Goal: Task Accomplishment & Management: Complete application form

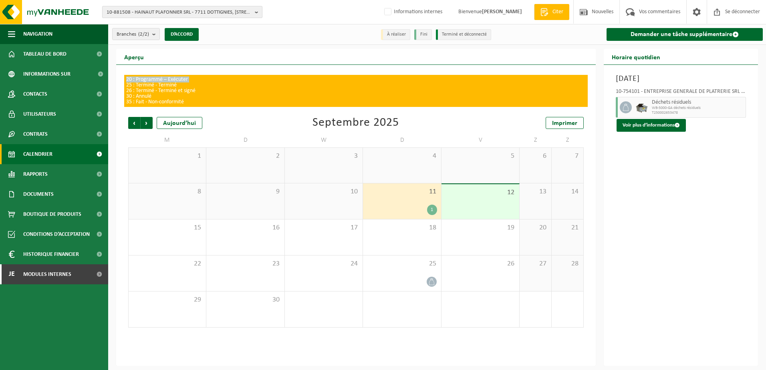
click at [205, 10] on span "10-881508 - HAINAUT PLAFONNIER SRL - 7711 DOTTIGNIES, [STREET_ADDRESS]" at bounding box center [179, 12] width 145 height 12
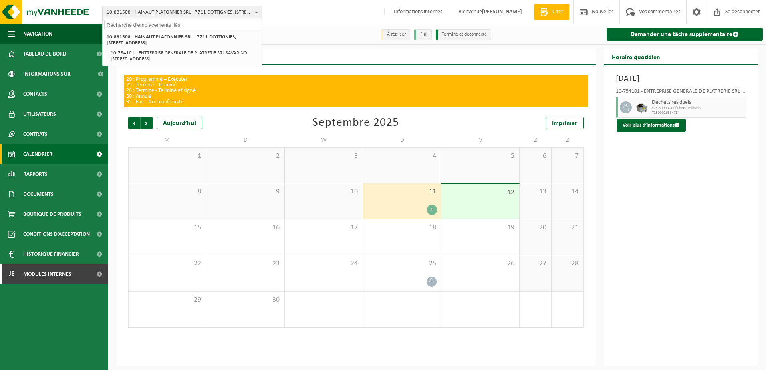
click at [183, 23] on input "text" at bounding box center [182, 25] width 156 height 10
type input "4"
click at [143, 28] on input "text" at bounding box center [182, 25] width 156 height 10
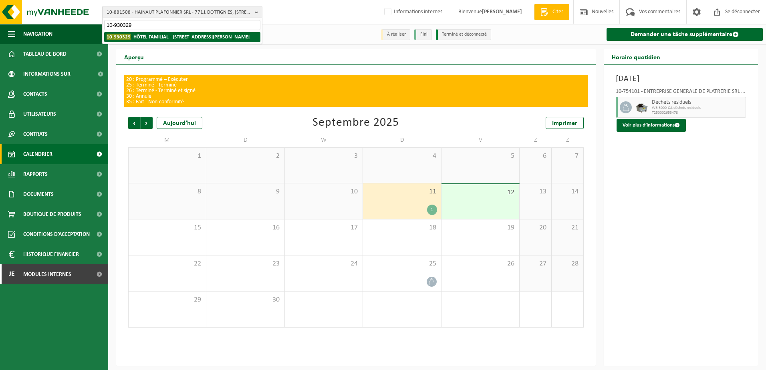
type input "10-930329"
click at [148, 37] on strong "10-930329 - HÔTEL FAMILIAL - [STREET_ADDRESS][PERSON_NAME]" at bounding box center [178, 37] width 143 height 6
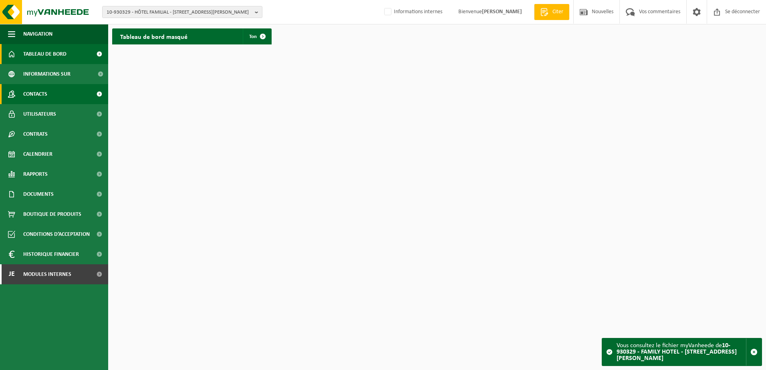
click at [55, 94] on link "Contacts" at bounding box center [54, 94] width 108 height 20
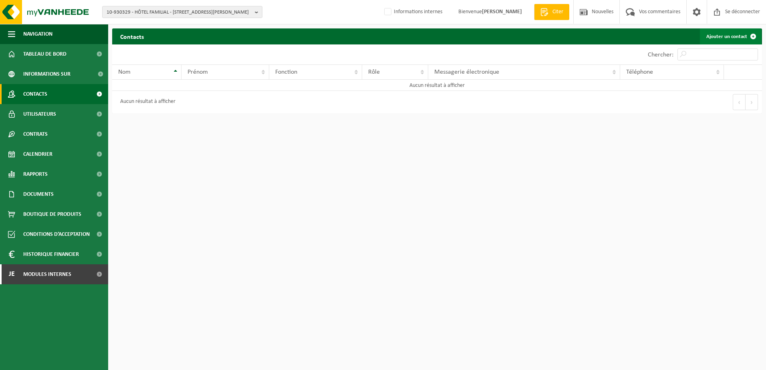
click at [720, 35] on font "Ajouter un contact" at bounding box center [727, 36] width 41 height 5
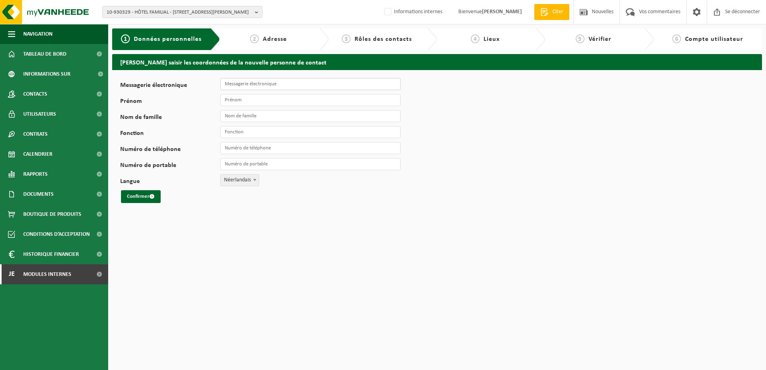
click at [284, 89] on input "Messagerie électronique" at bounding box center [310, 84] width 180 height 12
paste input "info@hotelfamilywavre.be"
type input "info@hotelfamilywavre.be"
click at [266, 103] on input "Prénom" at bounding box center [310, 100] width 180 height 12
type input "Family"
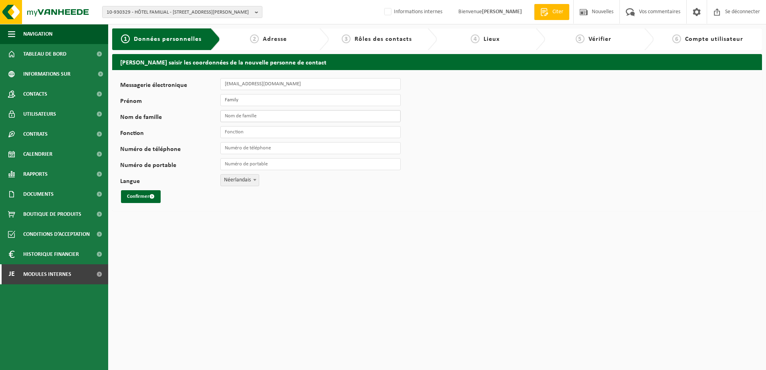
click at [256, 119] on input "Nom de famille" at bounding box center [310, 116] width 180 height 12
type input "Hotel"
click at [248, 130] on input "Fonction" at bounding box center [310, 132] width 180 height 12
type input "Responsable"
click at [450, 150] on div "Messagerie électronique info@hotelfamilywavre.be Prénom Family Nom de famille H…" at bounding box center [437, 140] width 650 height 141
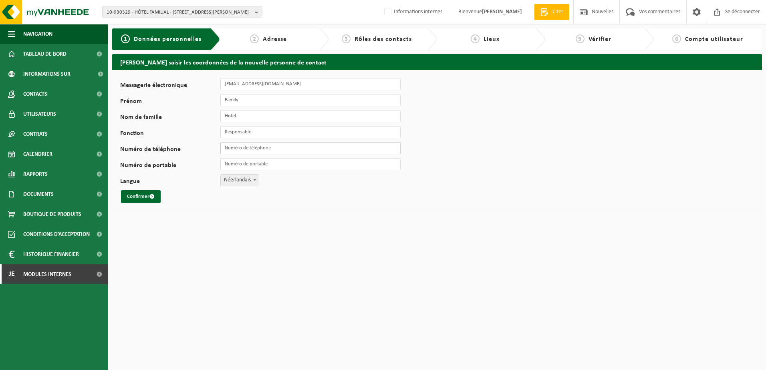
click at [302, 152] on input "Numéro de téléphone" at bounding box center [310, 148] width 180 height 12
click at [121, 190] on button "Confirmer" at bounding box center [141, 196] width 40 height 13
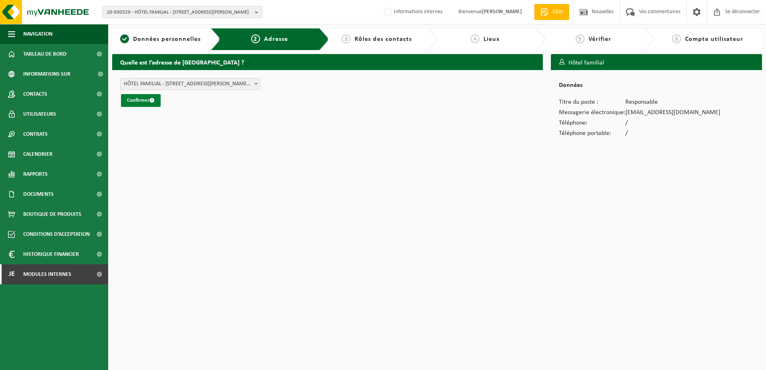
click at [133, 98] on font "Confirmer" at bounding box center [138, 100] width 22 height 5
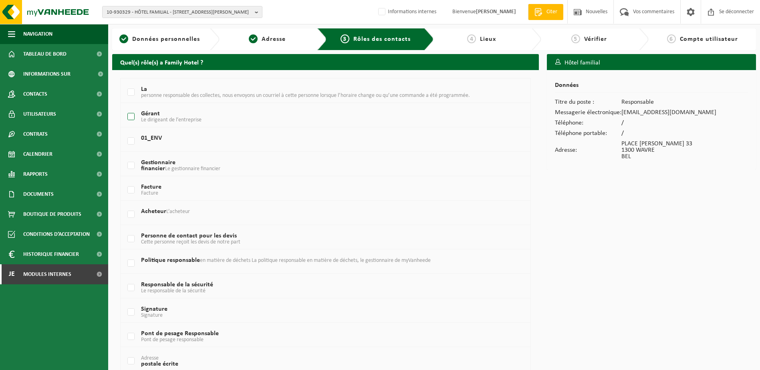
click at [131, 117] on label "Gérant Le dirigeant de l’entreprise" at bounding box center [308, 117] width 365 height 12
click at [125, 107] on input "Gérant Le dirigeant de l’entreprise" at bounding box center [124, 107] width 0 height 0
checkbox input "true"
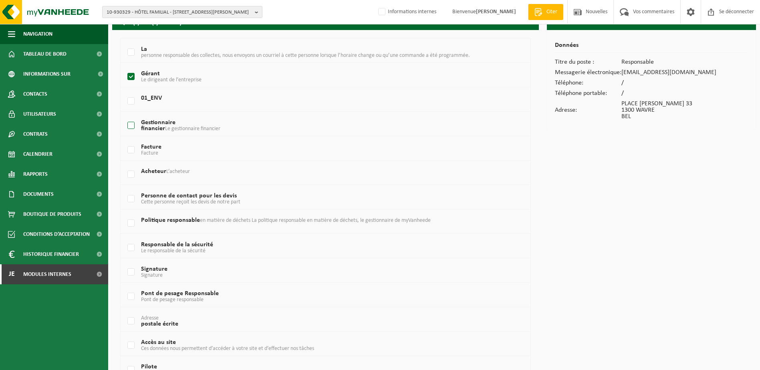
click at [134, 128] on label "Gestionnaire financier Le gestionnaire financier" at bounding box center [308, 126] width 365 height 12
click at [125, 116] on input "Gestionnaire financier Le gestionnaire financier" at bounding box center [124, 115] width 0 height 0
checkbox input "true"
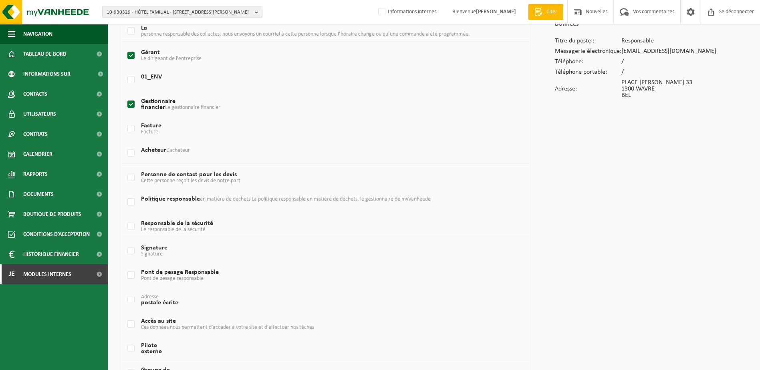
scroll to position [80, 0]
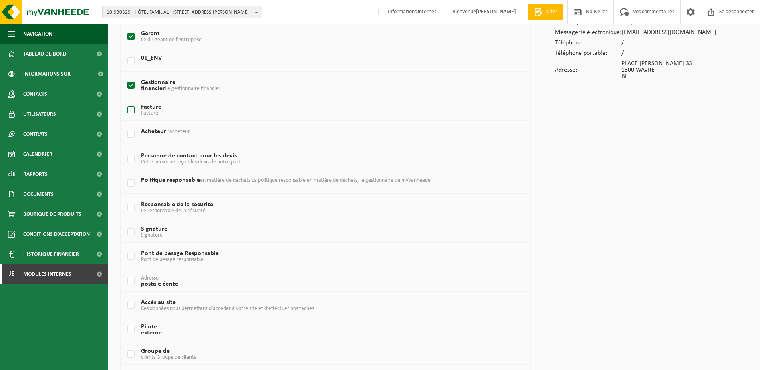
click at [128, 111] on label "Facture Facture" at bounding box center [308, 110] width 365 height 12
click at [125, 100] on input "Facture Facture" at bounding box center [124, 100] width 0 height 0
checkbox input "true"
click at [137, 233] on label "Signature Signature" at bounding box center [308, 232] width 365 height 12
click at [125, 222] on input "Signature Signature" at bounding box center [124, 222] width 0 height 0
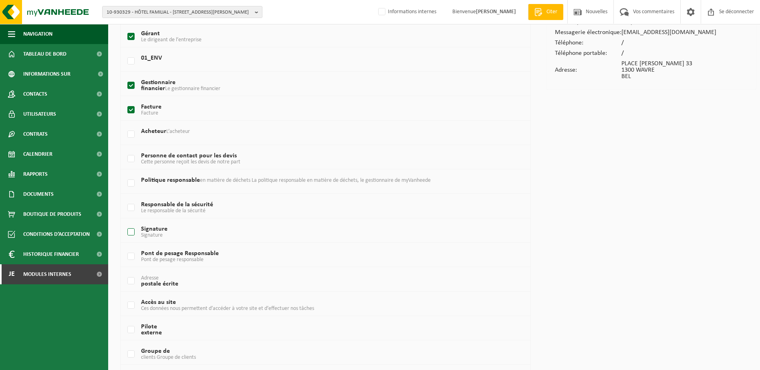
checkbox input "true"
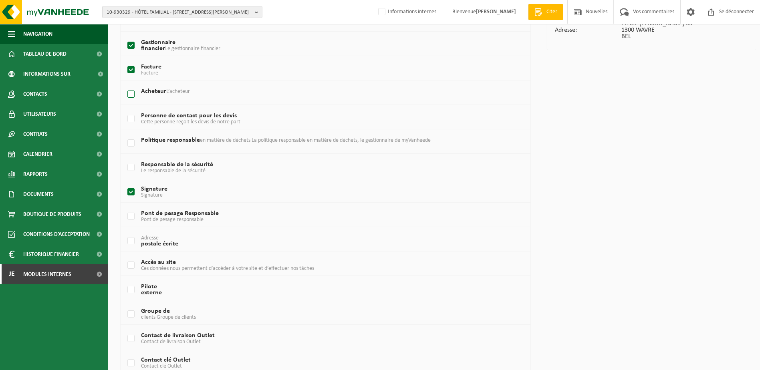
click at [130, 95] on label "Acheteur L’acheteur" at bounding box center [308, 95] width 365 height 12
click at [125, 85] on input "Acheteur L’acheteur" at bounding box center [124, 84] width 0 height 0
checkbox input "true"
click at [131, 118] on label "Personne de contact pour les devis Cette personne reçoit les devis de notre part" at bounding box center [308, 119] width 365 height 12
click at [125, 109] on input "Personne de contact pour les devis Cette personne reçoit les devis de notre part" at bounding box center [124, 109] width 0 height 0
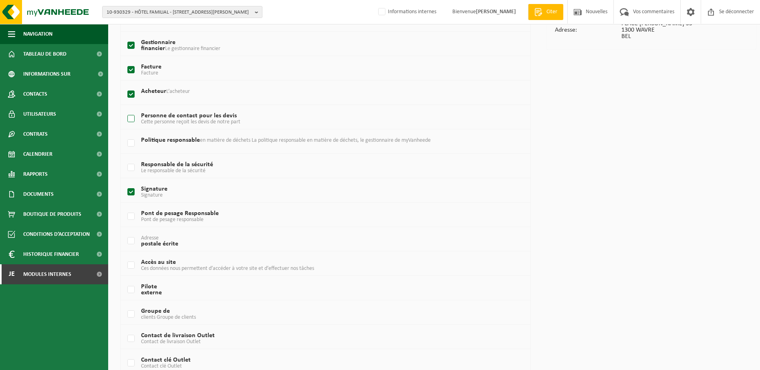
checkbox input "true"
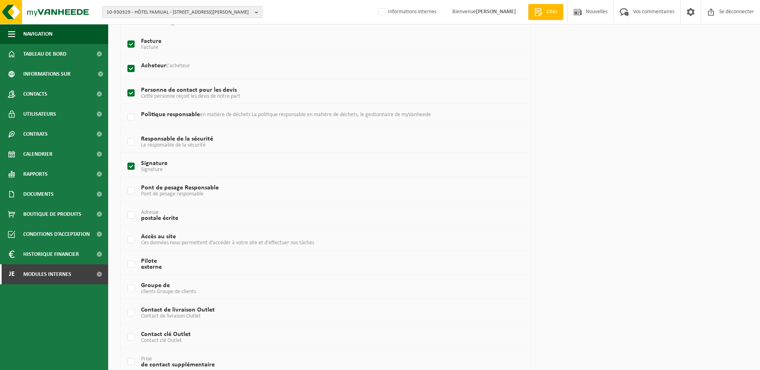
scroll to position [160, 0]
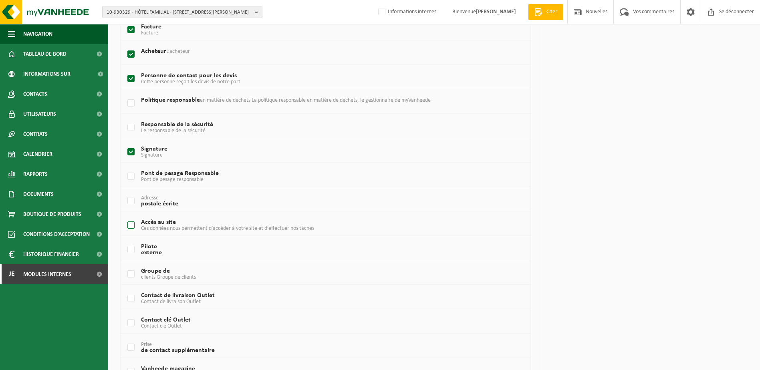
click at [133, 222] on label "Accès au site Ces données nous permettent d’accéder à votre site et d’effectuer…" at bounding box center [308, 226] width 365 height 12
click at [125, 216] on input "Accès au site Ces données nous permettent d’accéder à votre site et d’effectuer…" at bounding box center [124, 215] width 0 height 0
checkbox input "true"
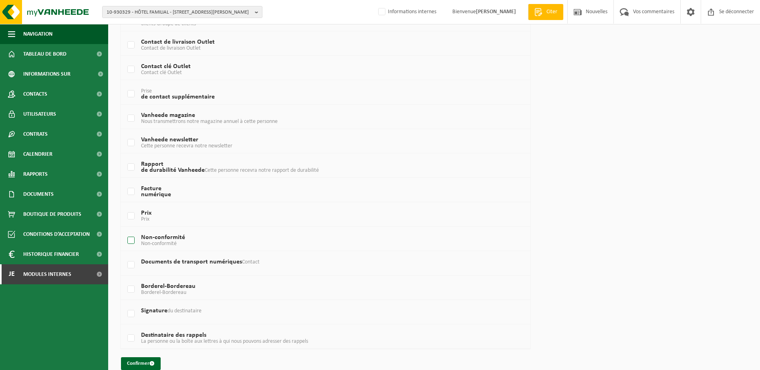
scroll to position [426, 0]
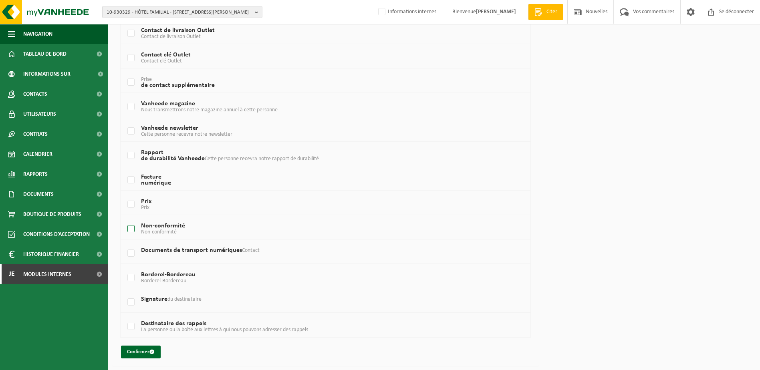
click at [129, 229] on label "Non-conformité Non-conformité" at bounding box center [308, 229] width 365 height 12
click at [125, 219] on input "Non-conformité Non-conformité" at bounding box center [124, 219] width 0 height 0
checkbox input "true"
click at [132, 251] on label "Documents de transport numériques Contact" at bounding box center [308, 254] width 365 height 12
click at [125, 244] on input "Documents de transport numériques Contact" at bounding box center [124, 243] width 0 height 0
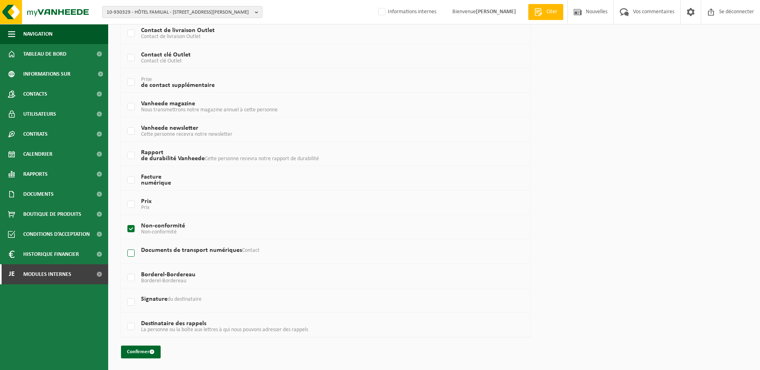
checkbox input "true"
click at [128, 280] on label "Borderel-Bordereau Borderel-Bordereau" at bounding box center [308, 278] width 365 height 12
click at [125, 268] on input "Borderel-Bordereau Borderel-Bordereau" at bounding box center [124, 268] width 0 height 0
checkbox input "true"
click at [129, 303] on label "Signature du destinataire" at bounding box center [308, 303] width 365 height 12
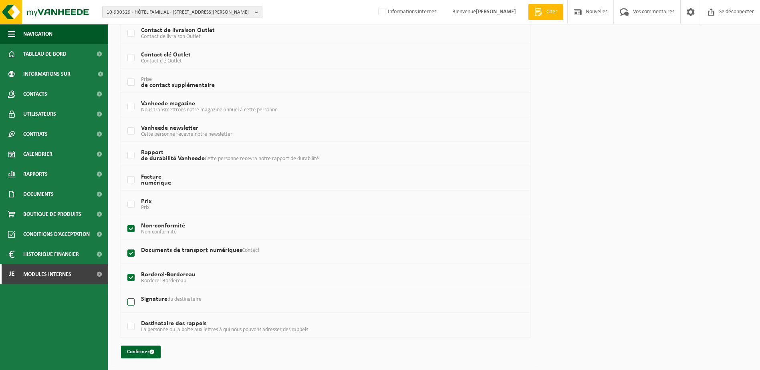
click at [125, 293] on input "Signature du destinataire" at bounding box center [124, 292] width 0 height 0
checkbox input "true"
click at [130, 327] on label "Destinataire des rappels La personne ou la boîte aux lettres à qui nous pouvons…" at bounding box center [308, 327] width 365 height 12
click at [125, 317] on input "Destinataire des rappels La personne ou la boîte aux lettres à qui nous pouvons…" at bounding box center [124, 317] width 0 height 0
checkbox input "true"
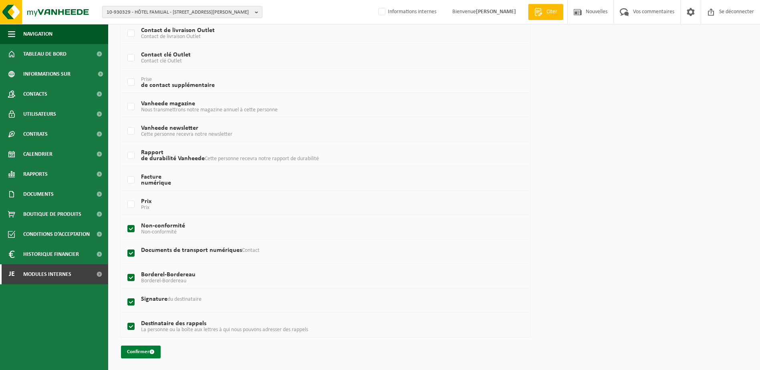
click at [146, 352] on font "Confirmer" at bounding box center [138, 351] width 22 height 5
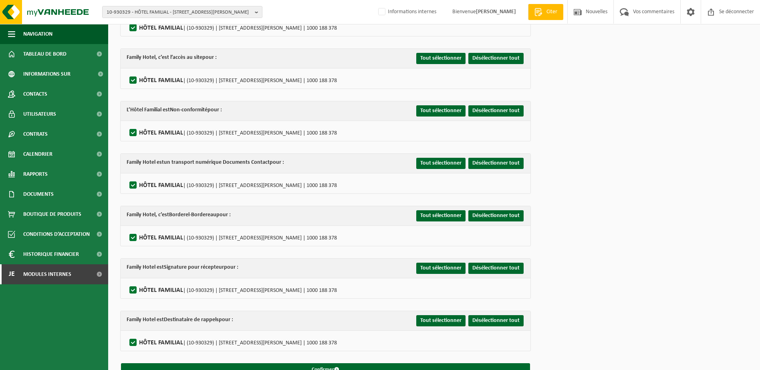
scroll to position [357, 0]
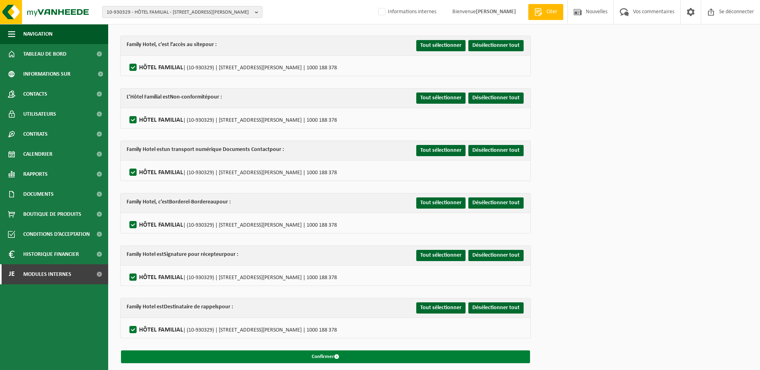
click at [352, 351] on button "Confirmer" at bounding box center [325, 357] width 409 height 13
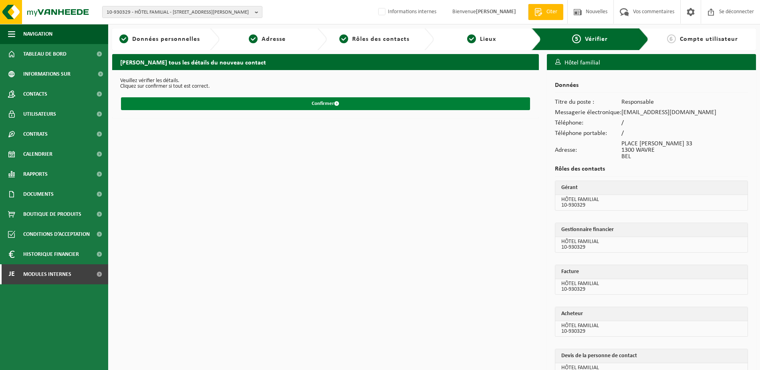
click at [341, 106] on button "Confirmer" at bounding box center [325, 103] width 409 height 13
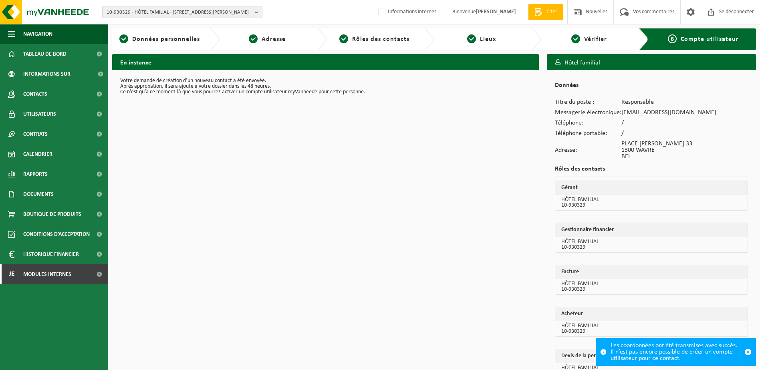
click at [151, 10] on span "10-930329 - HÔTEL FAMILIAL - [STREET_ADDRESS][PERSON_NAME]" at bounding box center [179, 12] width 145 height 12
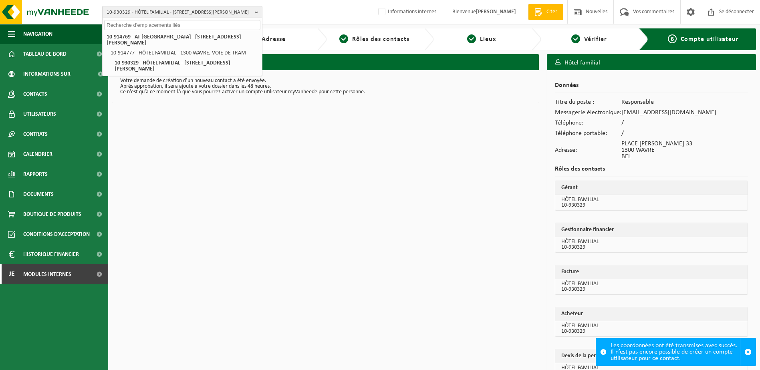
paste input "10-592765"
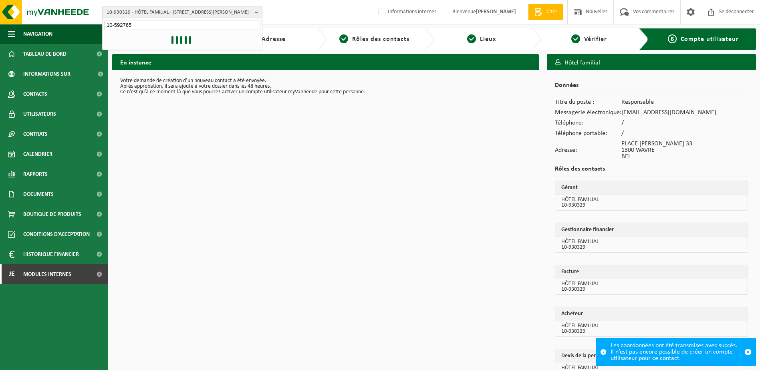
type input "10-592765"
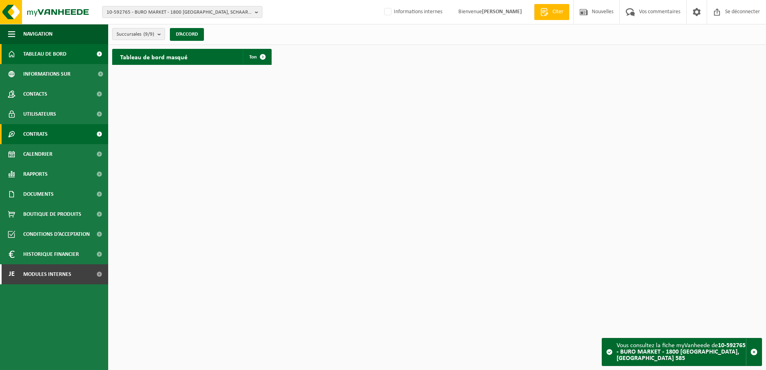
click at [28, 135] on span "Contrats" at bounding box center [35, 134] width 24 height 20
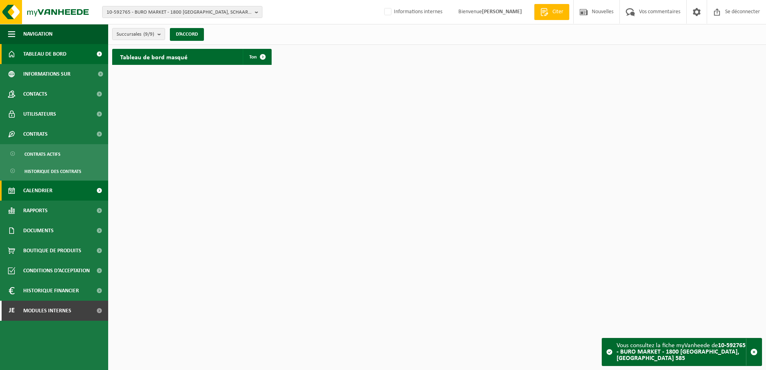
click at [47, 190] on span "Calendrier" at bounding box center [37, 191] width 29 height 20
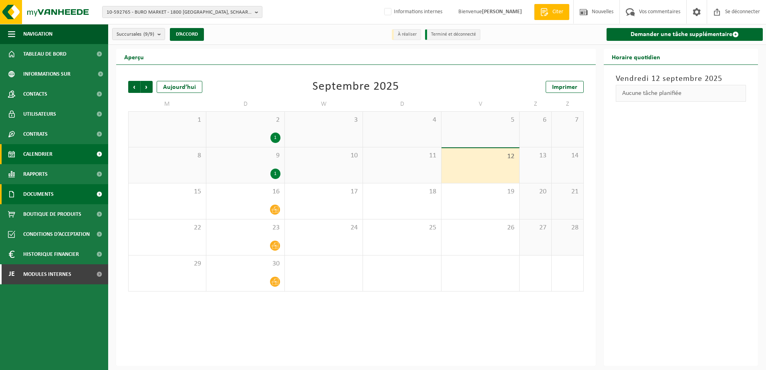
click at [53, 195] on span "Documents" at bounding box center [38, 194] width 30 height 20
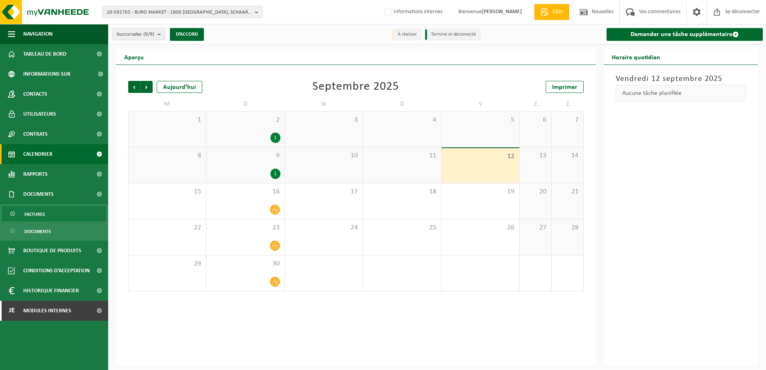
click at [55, 214] on link "Factures" at bounding box center [54, 213] width 104 height 15
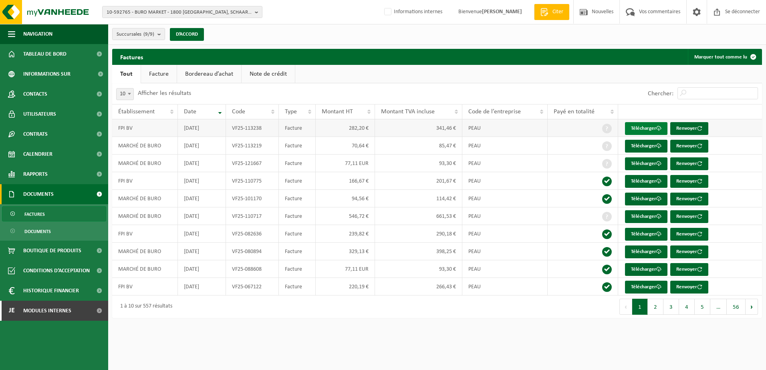
click at [643, 127] on font "Télécharger" at bounding box center [643, 128] width 25 height 5
click at [53, 97] on link "Contacts" at bounding box center [54, 94] width 108 height 20
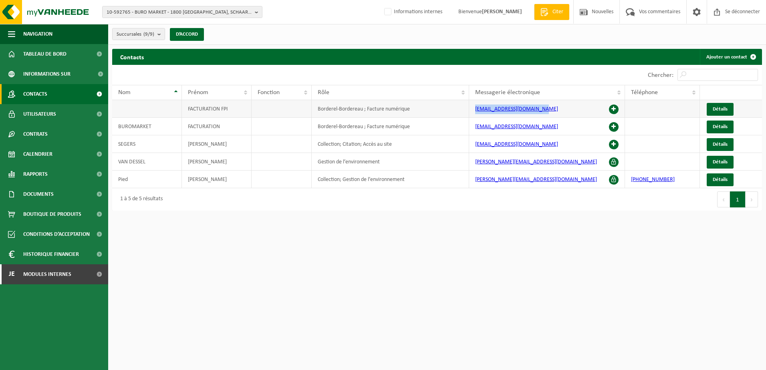
drag, startPoint x: 553, startPoint y: 110, endPoint x: 468, endPoint y: 111, distance: 85.4
click at [468, 111] on tr "FACTURATION FPI Borderel-Bordereau ; Facture numérique [EMAIL_ADDRESS][DOMAIN_N…" at bounding box center [437, 109] width 650 height 18
copy tr "Borderel-Bordereau ; Facture numérique [EMAIL_ADDRESS][DOMAIN_NAME]"
click at [161, 9] on span "10-592765 - BURO MARKET - 1800 [GEOGRAPHIC_DATA], SCHAARBEEKLEI 585" at bounding box center [179, 12] width 145 height 12
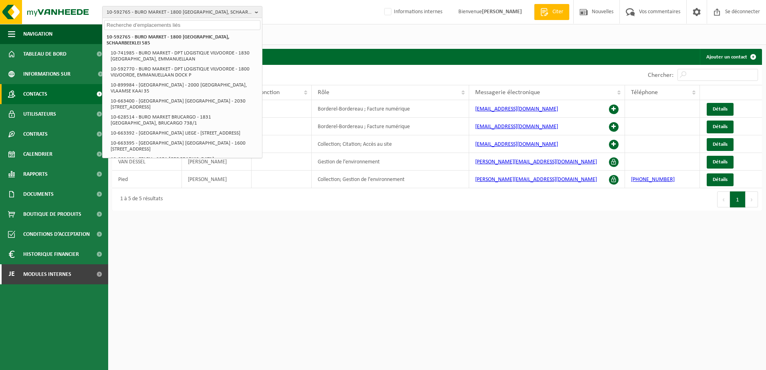
click at [157, 25] on input "text" at bounding box center [182, 25] width 156 height 10
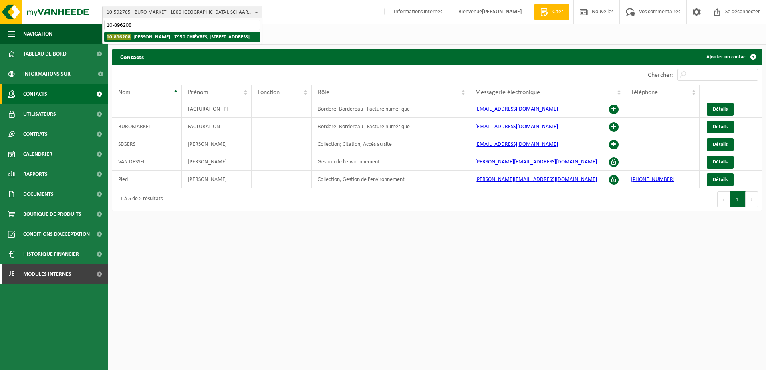
type input "10-896208"
click at [158, 36] on strong "10-896208 - [PERSON_NAME] - [GEOGRAPHIC_DATA][STREET_ADDRESS]" at bounding box center [178, 37] width 143 height 6
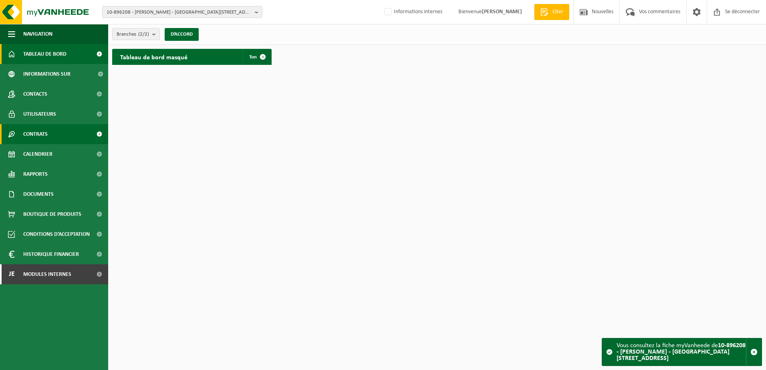
click at [32, 142] on span "Contrats" at bounding box center [35, 134] width 24 height 20
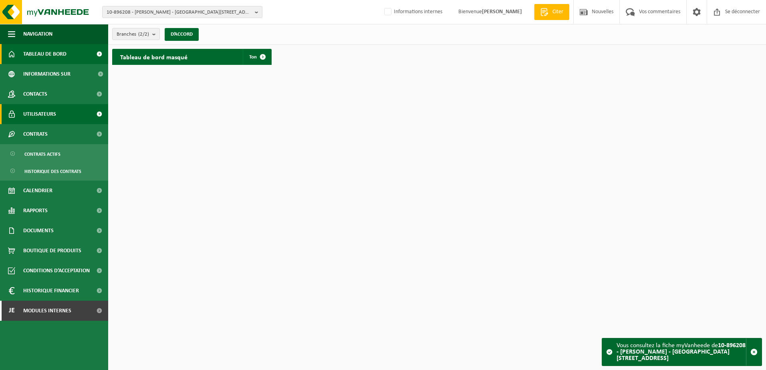
click at [46, 118] on span "Utilisateurs" at bounding box center [39, 114] width 33 height 20
